Goal: Navigation & Orientation: Find specific page/section

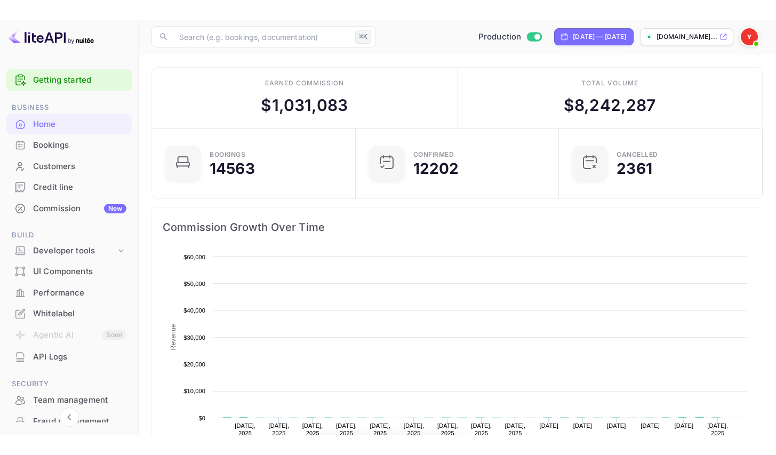
scroll to position [9, 9]
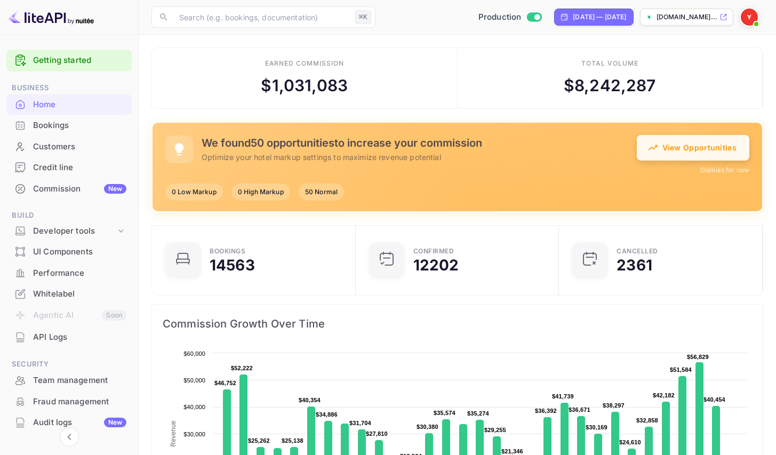
click at [735, 139] on button "View Opportunities" at bounding box center [693, 148] width 112 height 26
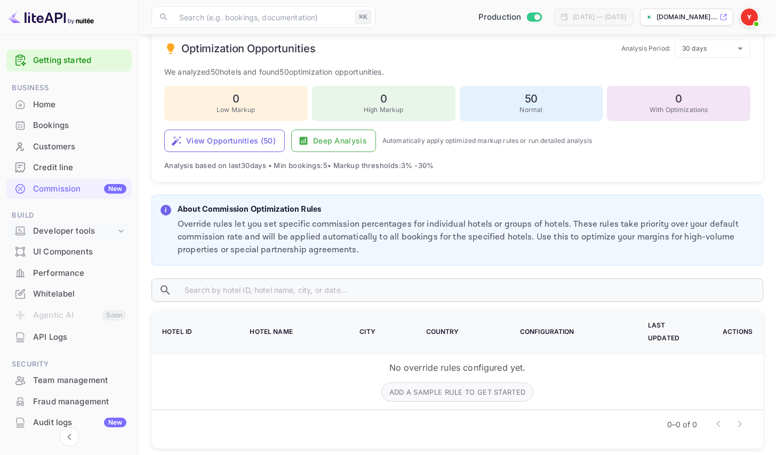
scroll to position [80, 0]
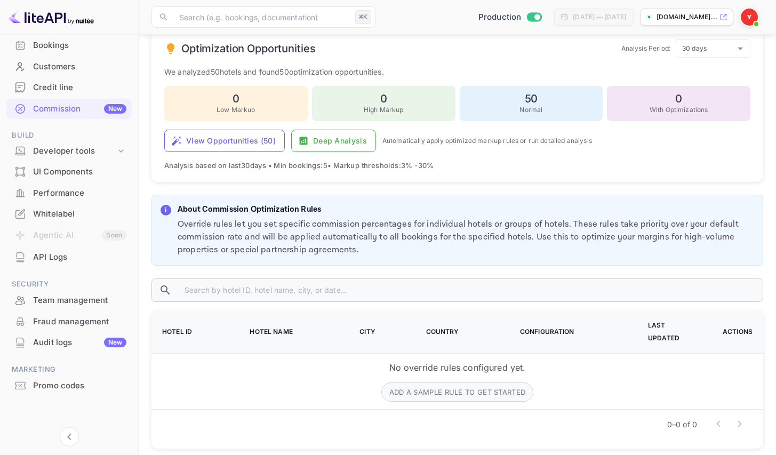
click at [67, 342] on div "Audit logs New" at bounding box center [79, 342] width 93 height 12
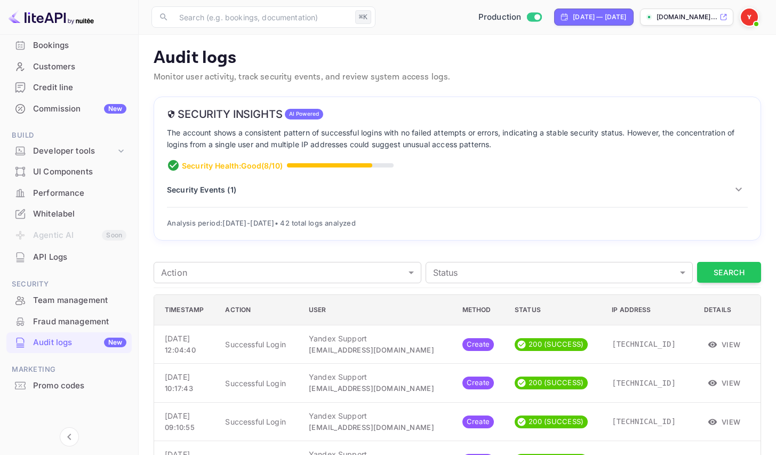
click at [197, 188] on p "Security Events ( 1 )" at bounding box center [201, 189] width 69 height 11
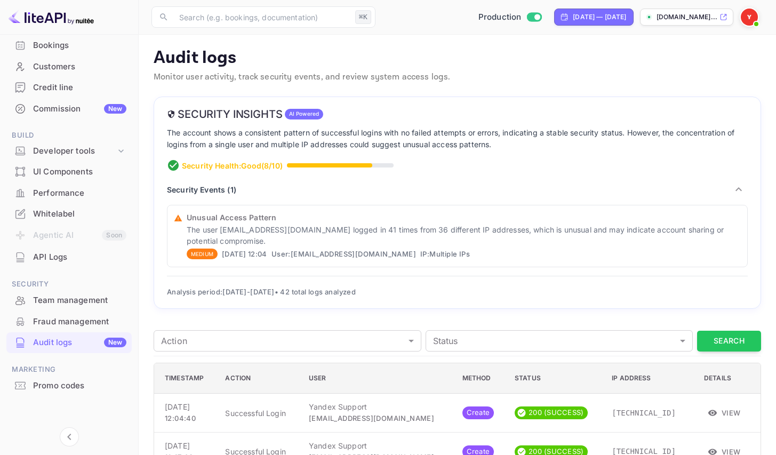
click at [78, 89] on div "Credit line" at bounding box center [79, 88] width 93 height 12
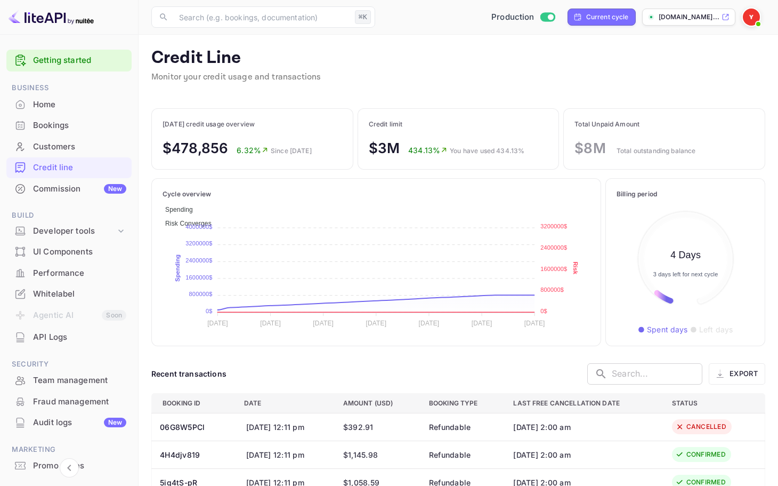
scroll to position [115, 130]
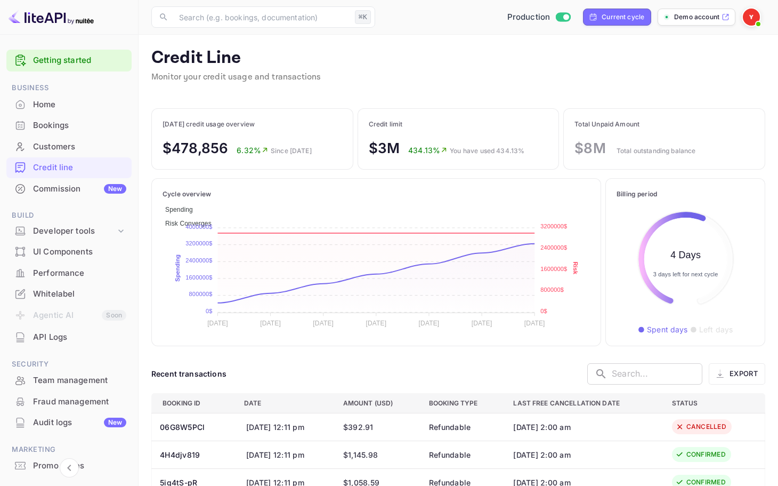
click at [452, 83] on div "Credit Line Monitor your credit usage and transactions" at bounding box center [458, 71] width 614 height 49
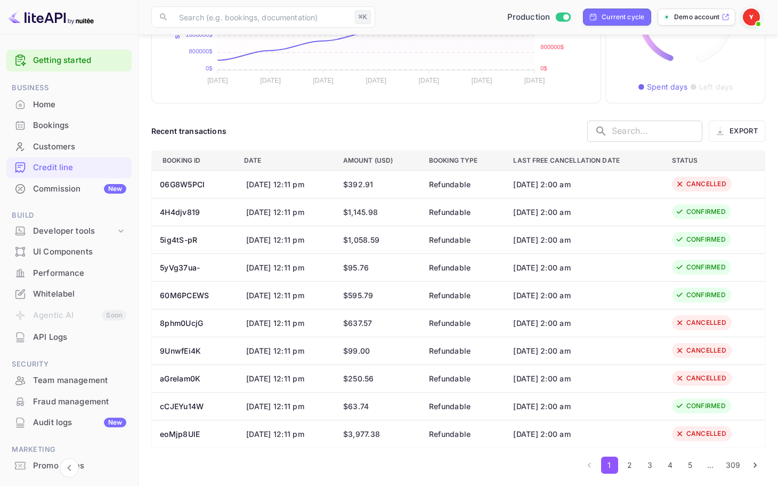
scroll to position [0, 0]
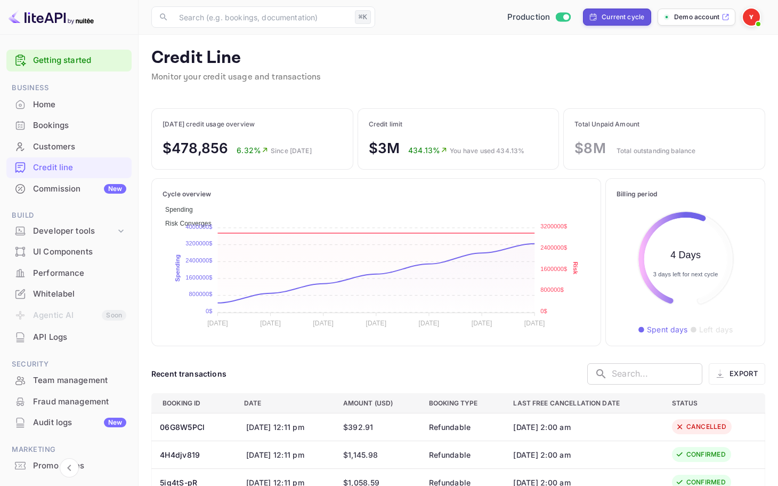
click at [605, 19] on div "Current cycle" at bounding box center [623, 17] width 43 height 10
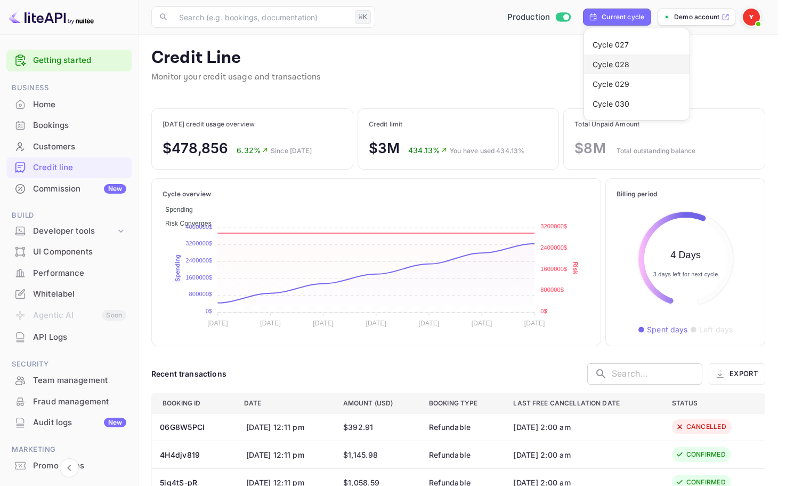
click at [615, 63] on li "Cycle 028" at bounding box center [637, 64] width 106 height 20
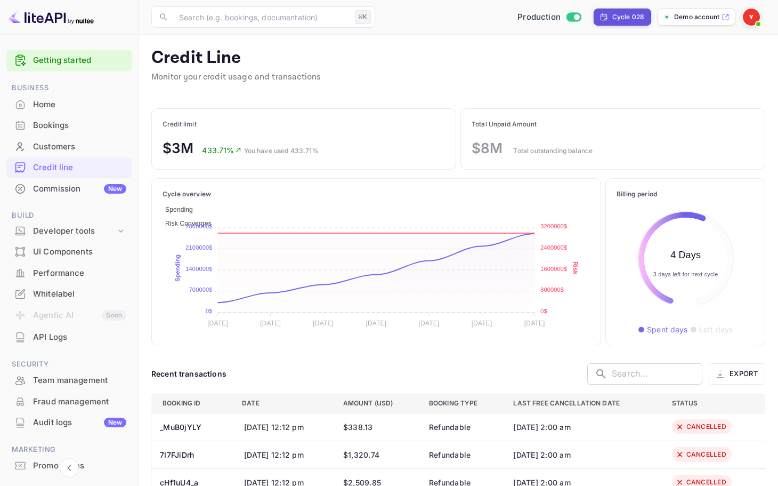
click at [624, 20] on div "Cycle 028" at bounding box center [629, 17] width 32 height 10
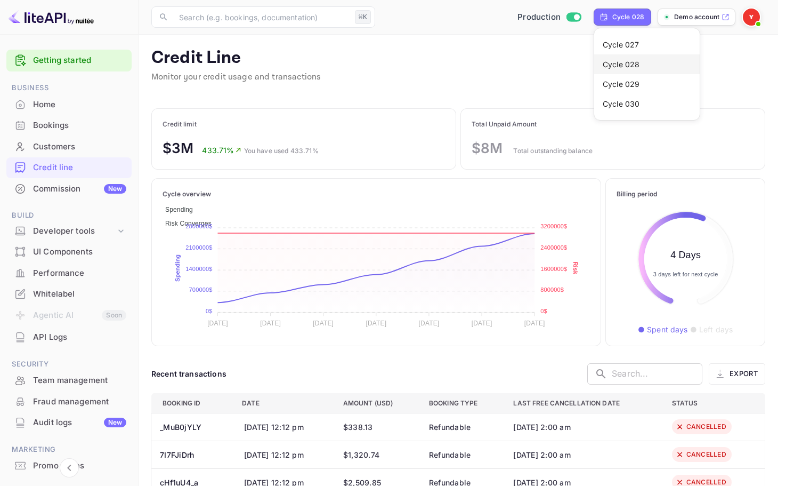
click at [523, 73] on div at bounding box center [393, 243] width 786 height 486
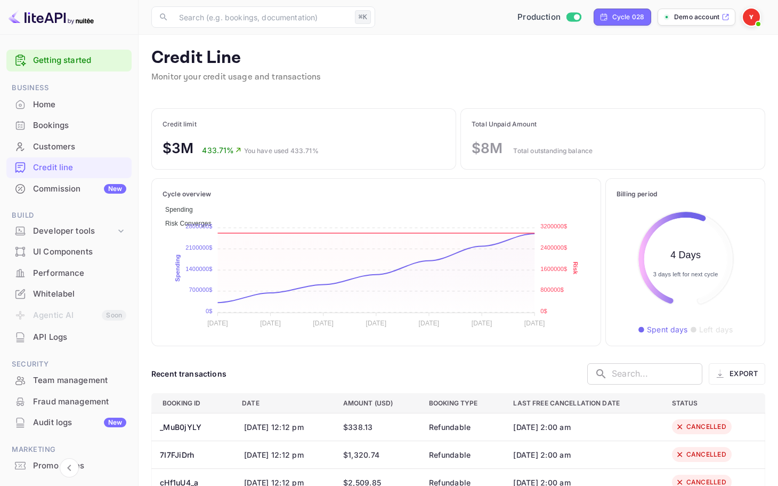
scroll to position [9, 9]
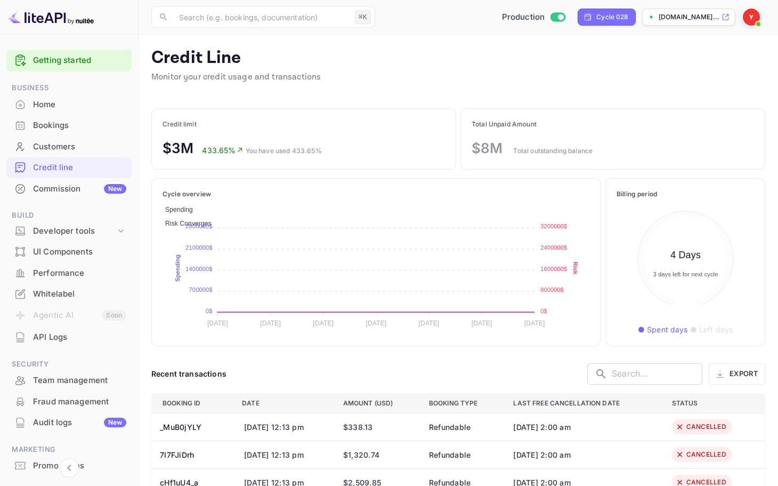
scroll to position [9, 9]
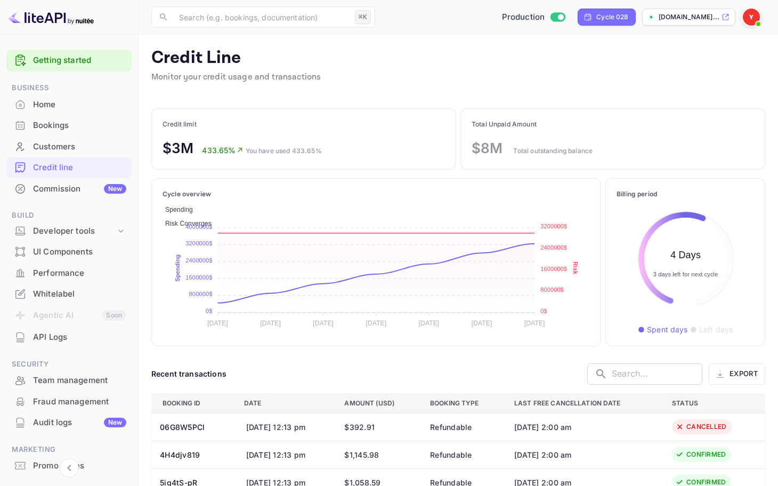
click at [752, 19] on img at bounding box center [751, 17] width 17 height 17
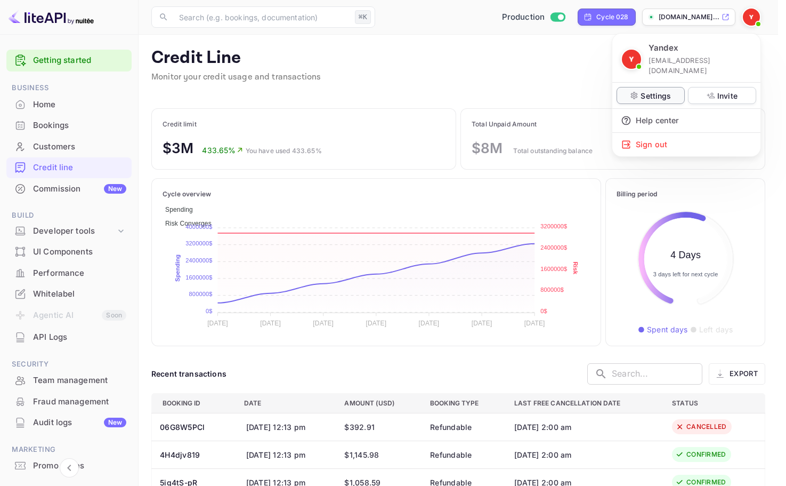
click at [666, 91] on p "Settings" at bounding box center [656, 95] width 30 height 11
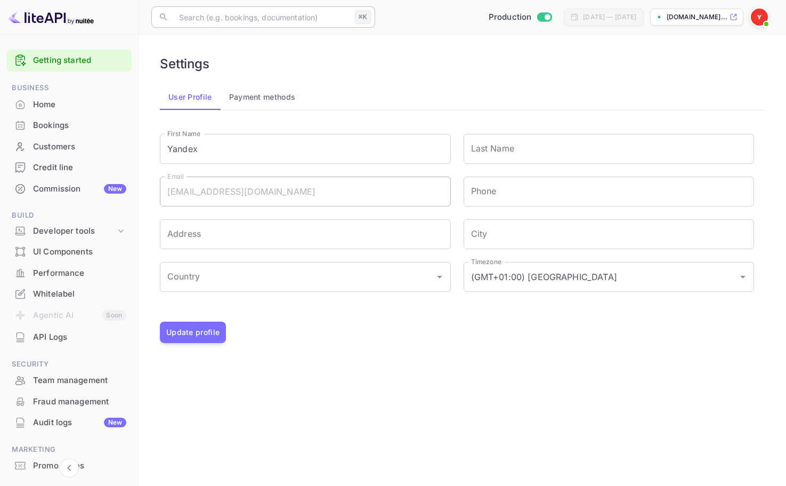
click at [219, 22] on input "text" at bounding box center [262, 16] width 178 height 21
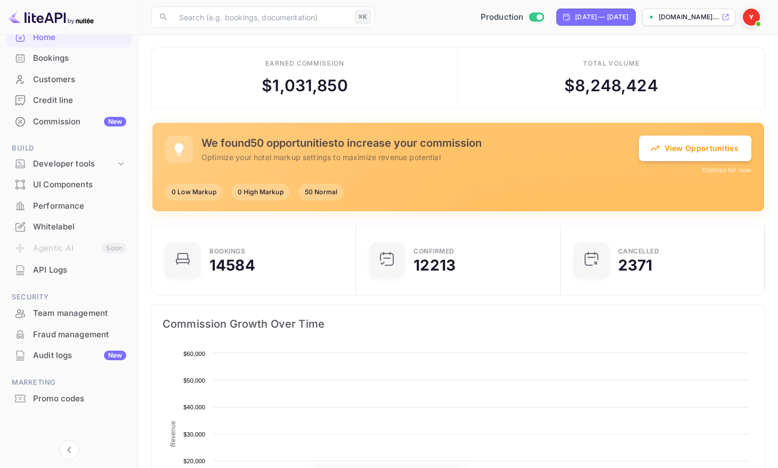
scroll to position [9, 8]
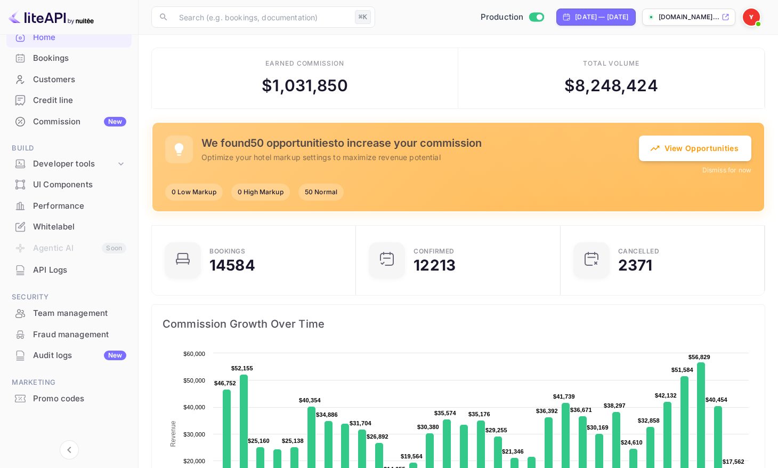
click at [64, 358] on div "Audit logs New" at bounding box center [79, 355] width 93 height 12
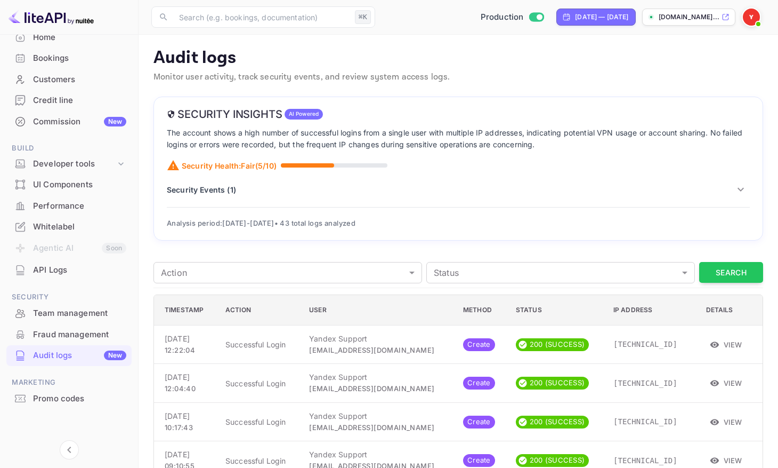
click at [312, 174] on div "Security Insights AI Powered The account shows a high number of successful logi…" at bounding box center [459, 169] width 610 height 144
click at [301, 191] on div "Security Events ( 1 )" at bounding box center [458, 189] width 583 height 18
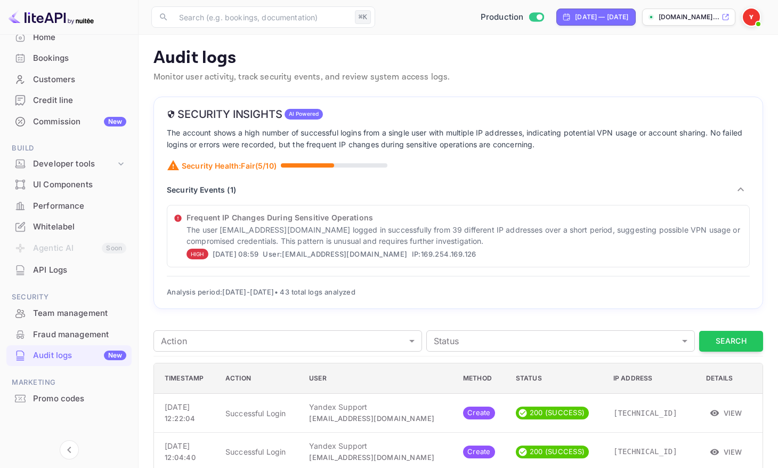
click at [751, 13] on img at bounding box center [751, 17] width 17 height 17
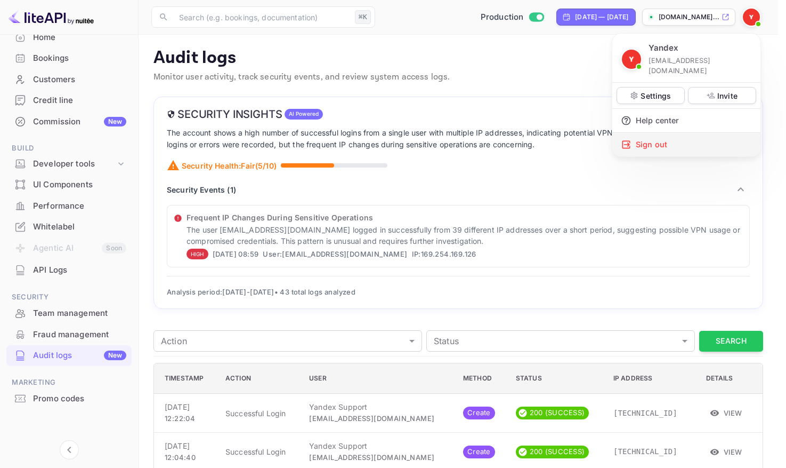
click at [651, 133] on div "Sign out" at bounding box center [687, 144] width 148 height 23
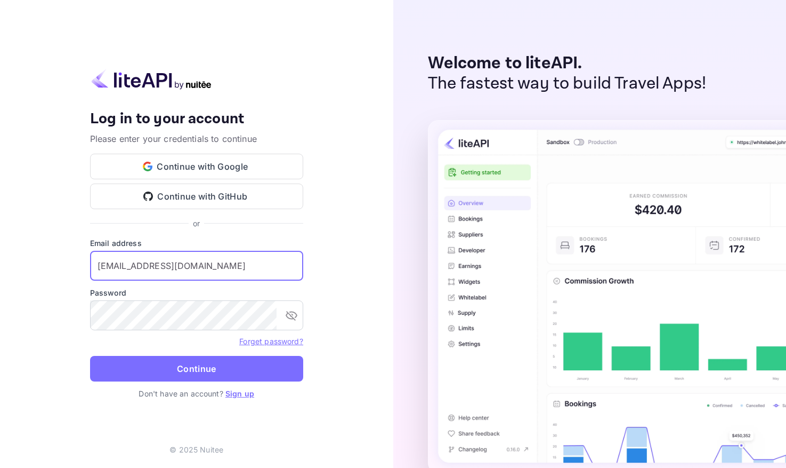
click at [216, 255] on input "billing@hotelprive.net" at bounding box center [196, 266] width 213 height 30
click at [90, 356] on button "Continue" at bounding box center [196, 369] width 213 height 26
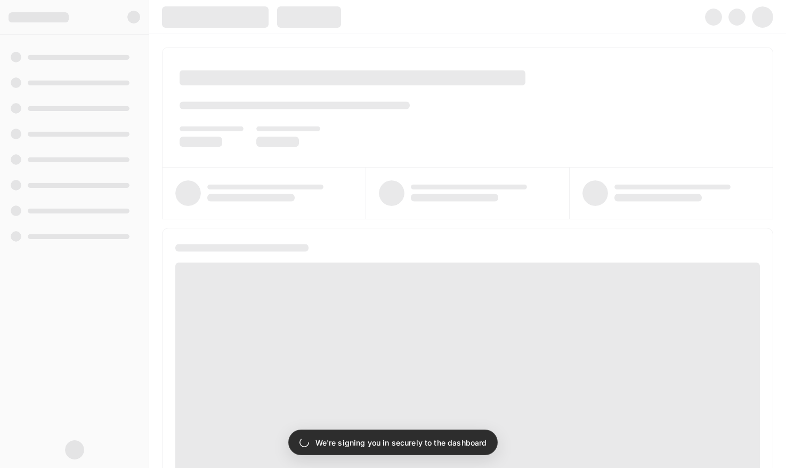
click at [240, 195] on span at bounding box center [250, 197] width 87 height 7
